Goal: Check status

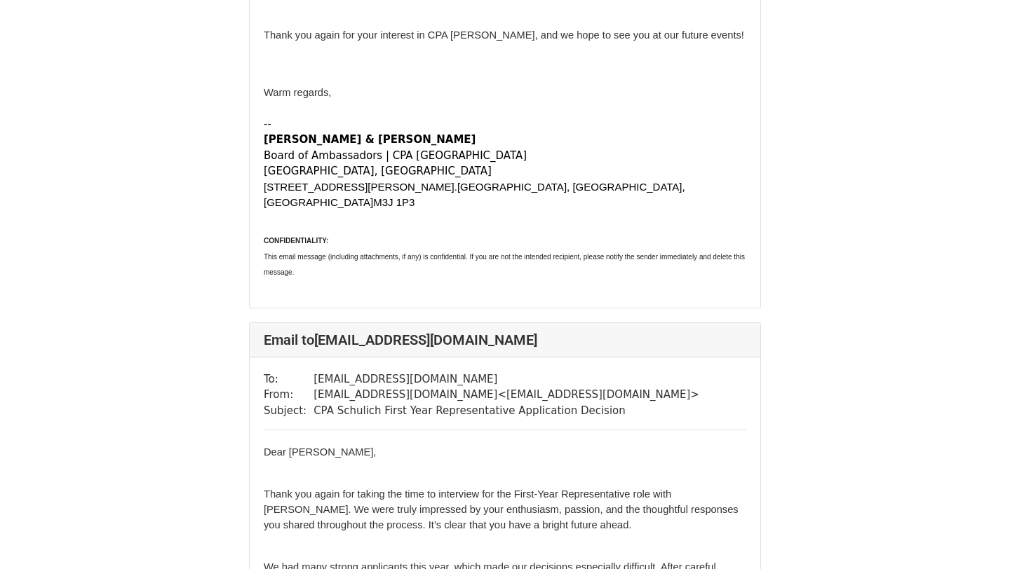
scroll to position [11354, 0]
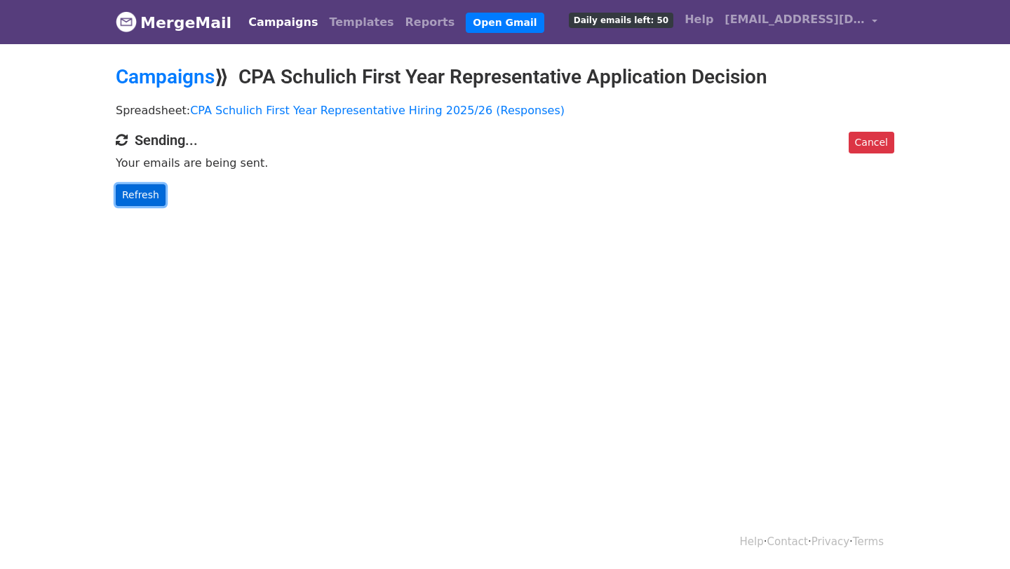
click at [149, 198] on link "Refresh" at bounding box center [141, 195] width 50 height 22
click at [137, 194] on link "Refresh" at bounding box center [141, 195] width 50 height 22
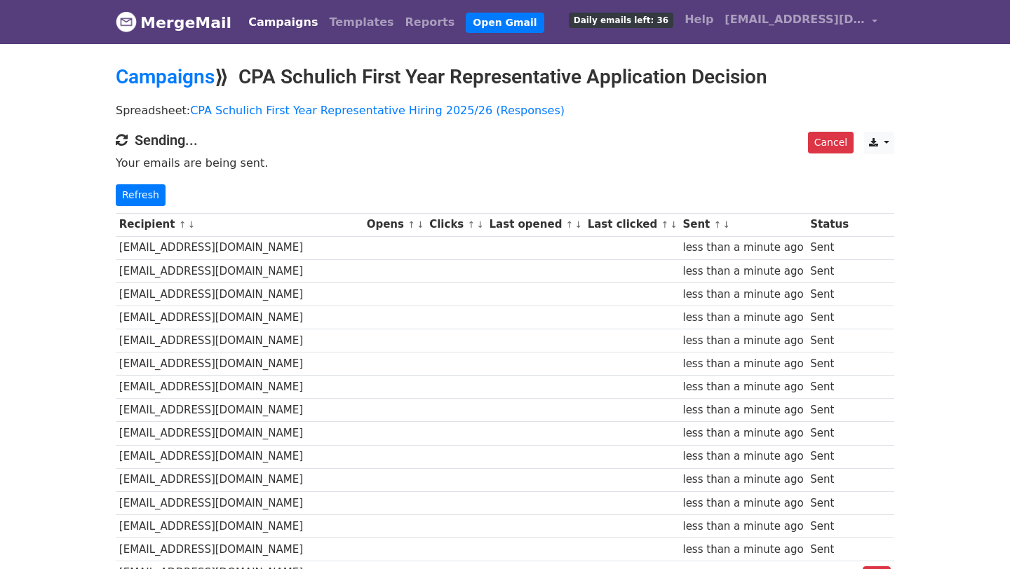
click at [330, 252] on td "ijunaid@schulich.yorku.ca" at bounding box center [240, 247] width 248 height 23
click at [212, 250] on td "ijunaid@schulich.yorku.ca" at bounding box center [240, 247] width 248 height 23
click at [363, 256] on td "ijunaid@schulich.yorku.ca" at bounding box center [240, 247] width 248 height 23
